Goal: Answer question/provide support

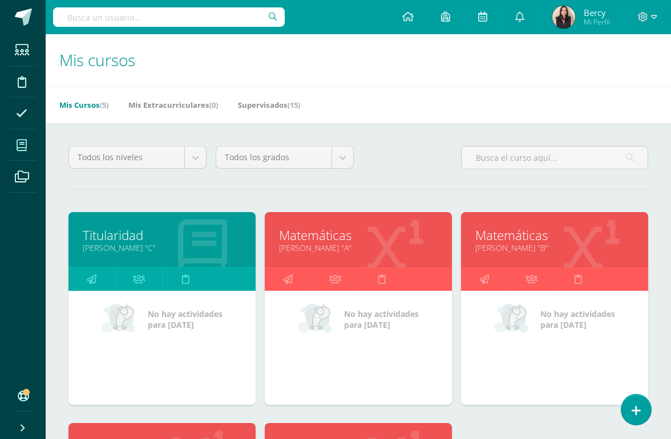
click at [626, 412] on link at bounding box center [636, 410] width 30 height 30
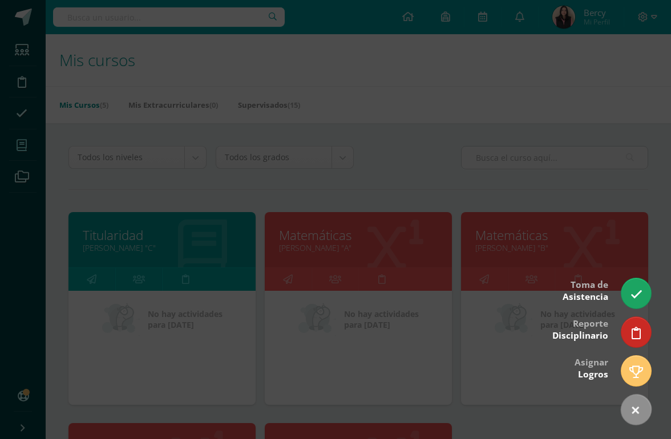
click at [633, 297] on icon at bounding box center [636, 295] width 12 height 12
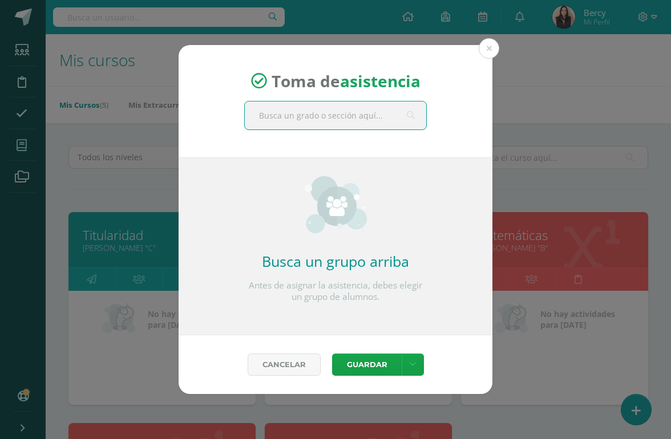
click at [345, 116] on input "text" at bounding box center [335, 116] width 181 height 28
type input "Quinto"
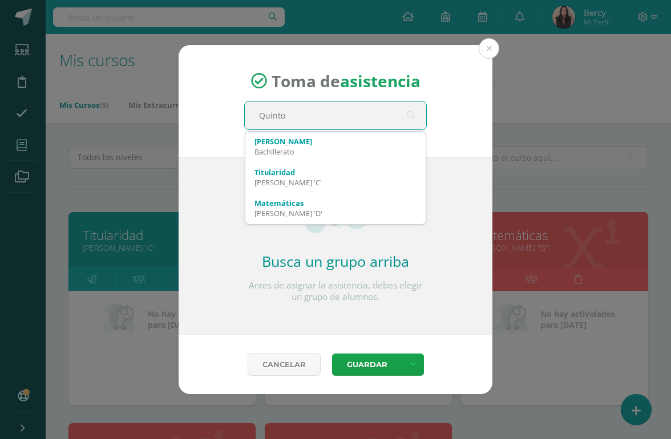
click at [300, 146] on div "[PERSON_NAME]" at bounding box center [335, 141] width 162 height 10
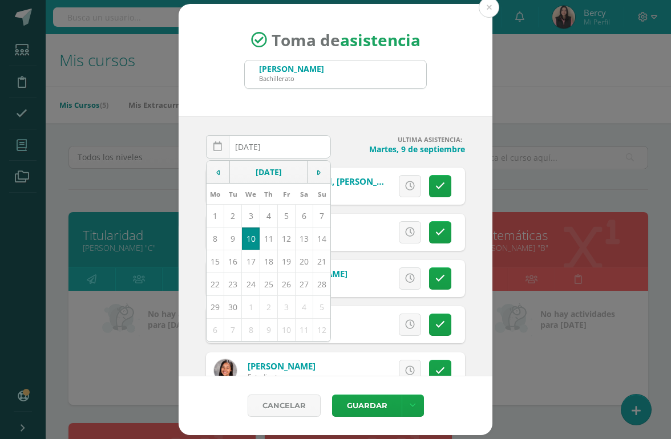
click at [375, 141] on h4 "ULTIMA ASISTENCIA:" at bounding box center [402, 139] width 125 height 9
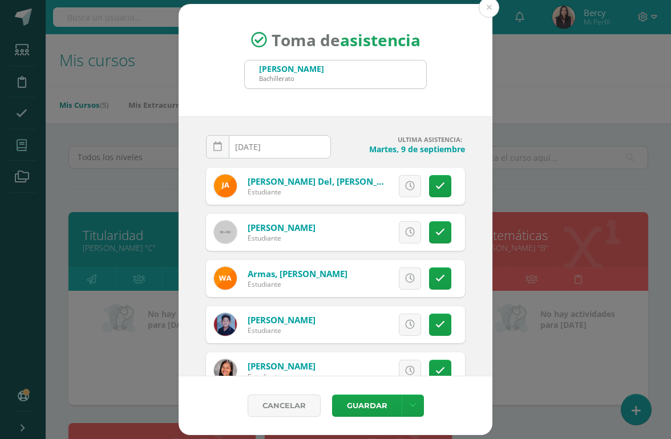
scroll to position [31, 0]
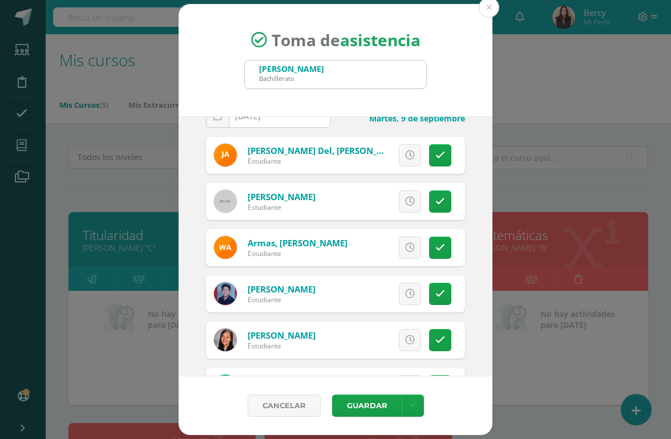
click at [445, 287] on link at bounding box center [440, 294] width 22 height 22
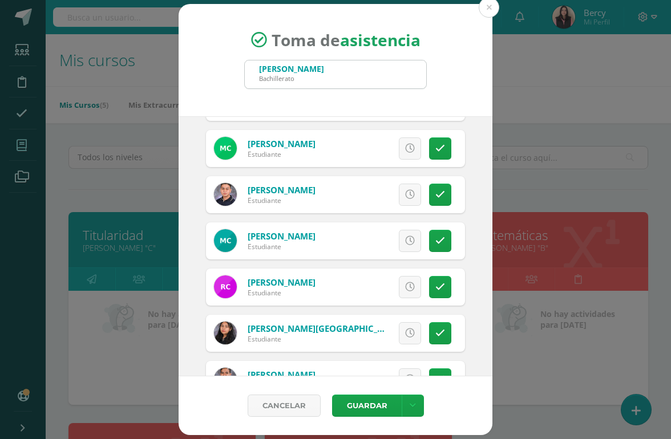
scroll to position [273, 0]
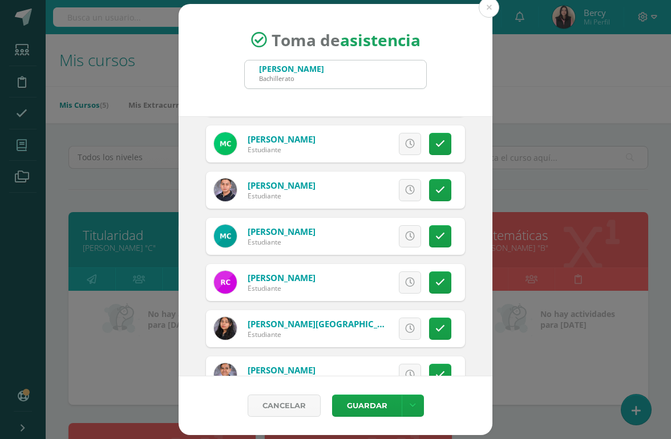
click at [447, 233] on link at bounding box center [440, 236] width 22 height 22
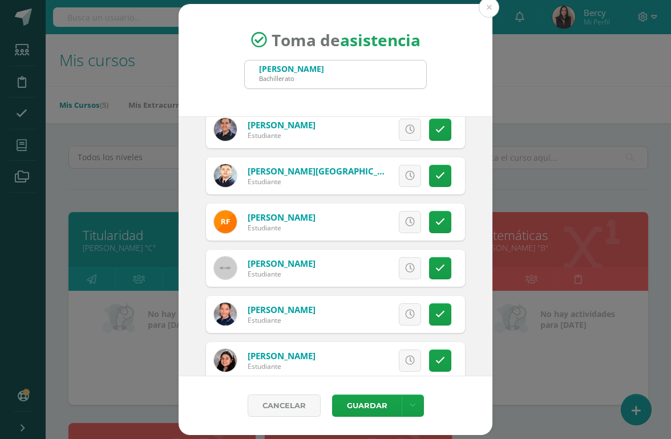
scroll to position [519, 0]
click at [378, 406] on button "Guardar" at bounding box center [367, 406] width 70 height 22
